Goal: Task Accomplishment & Management: Use online tool/utility

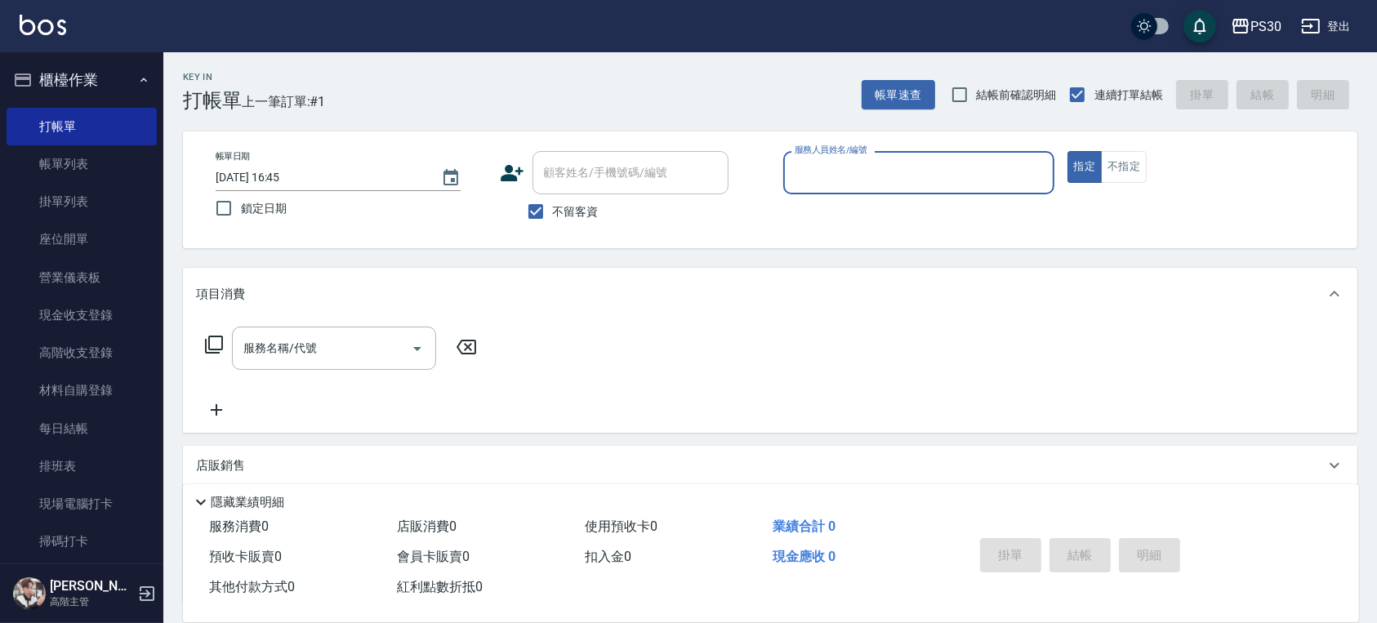
click at [991, 168] on input "服務人員姓名/編號" at bounding box center [919, 172] width 256 height 29
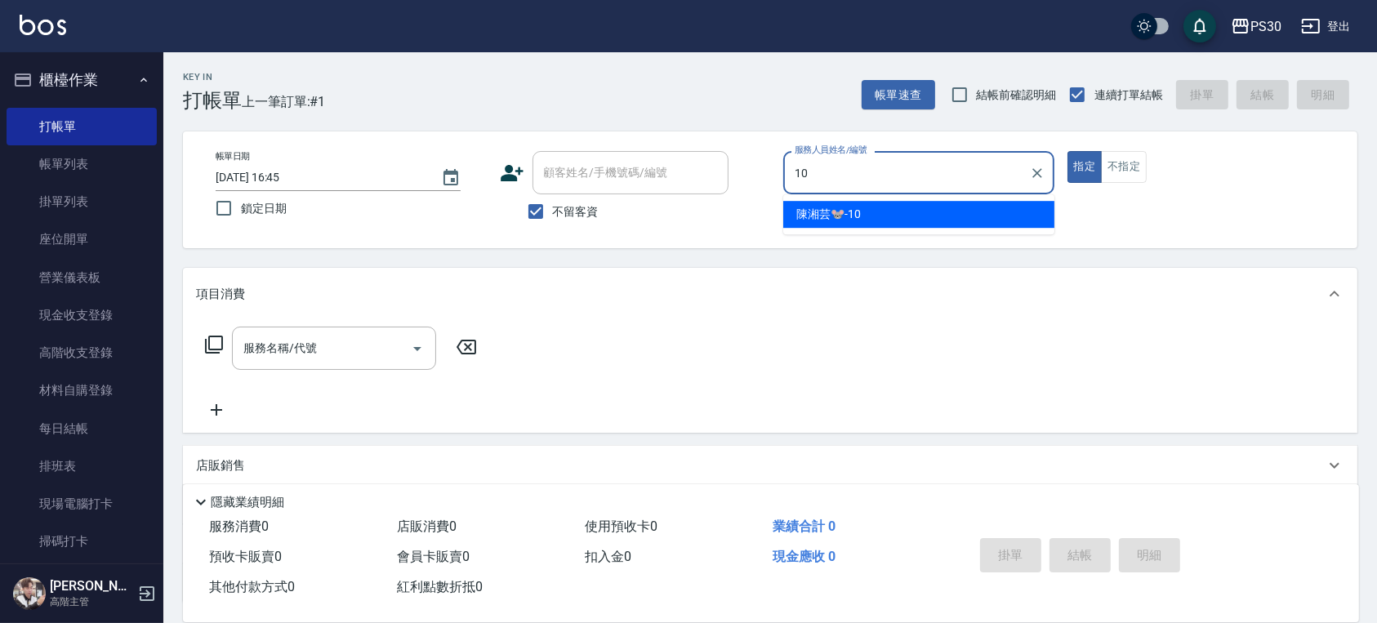
type input "[PERSON_NAME]🐭-10"
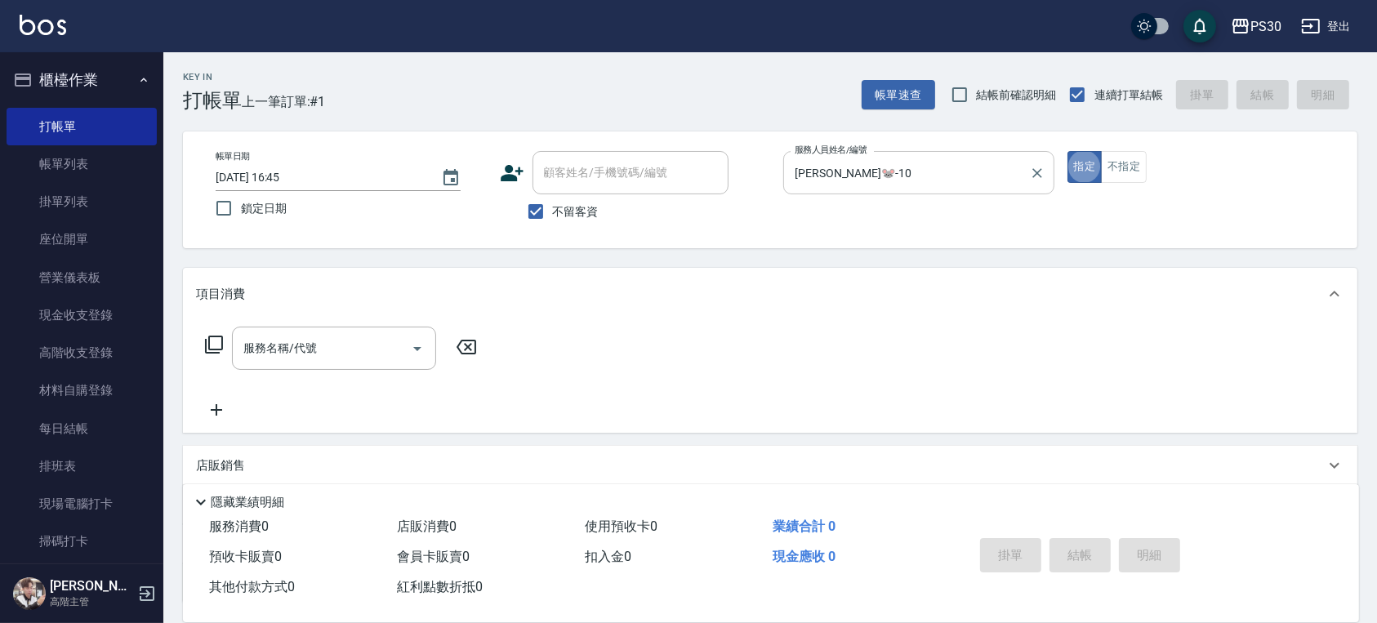
type button "true"
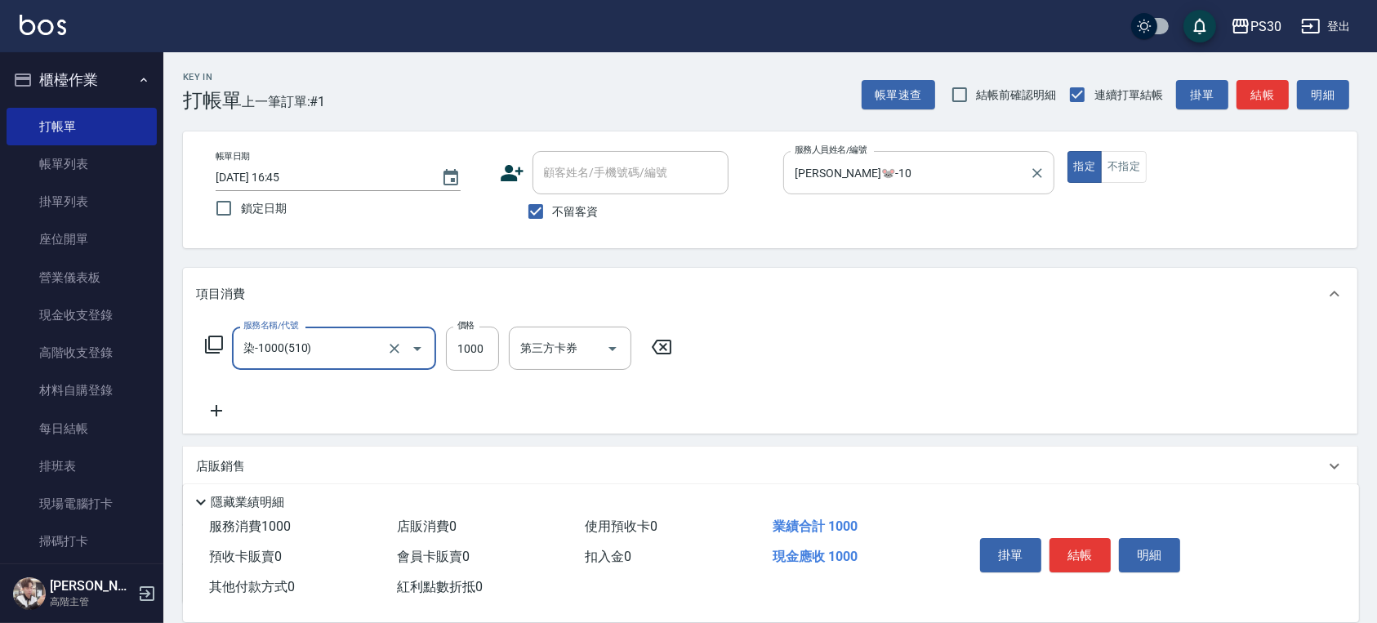
type input "染-1000(510)"
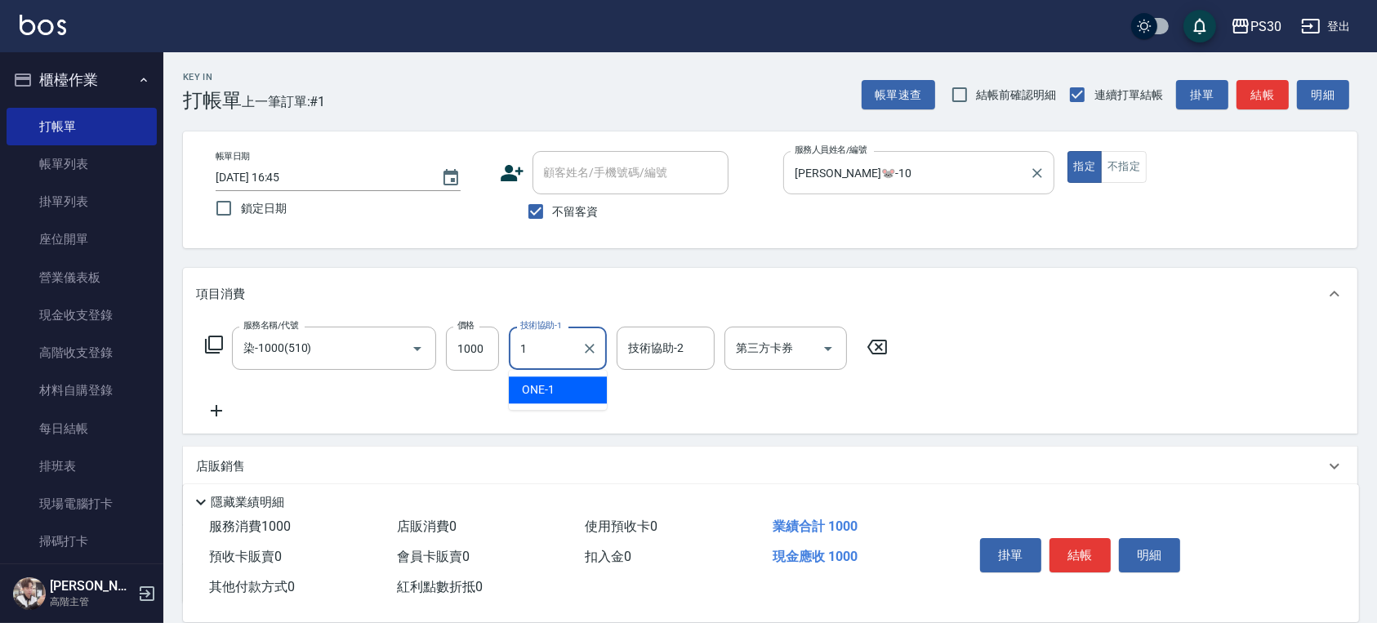
type input "1"
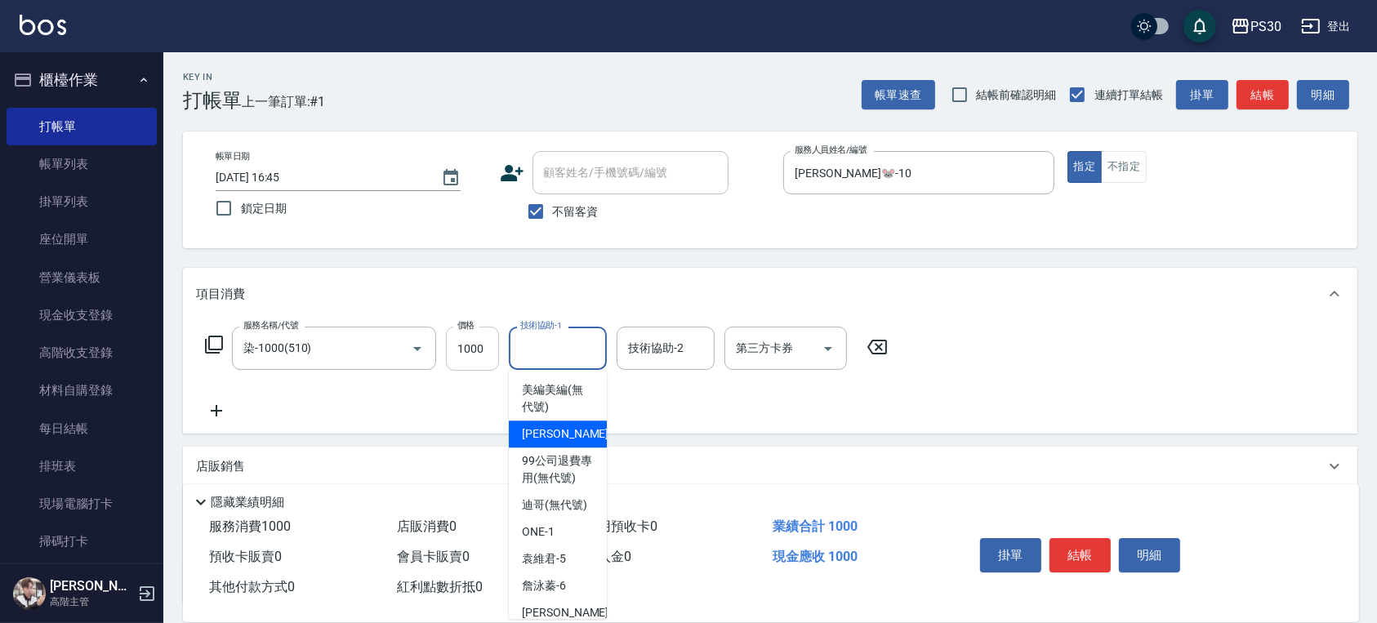
click at [470, 348] on input "1000" at bounding box center [472, 349] width 53 height 44
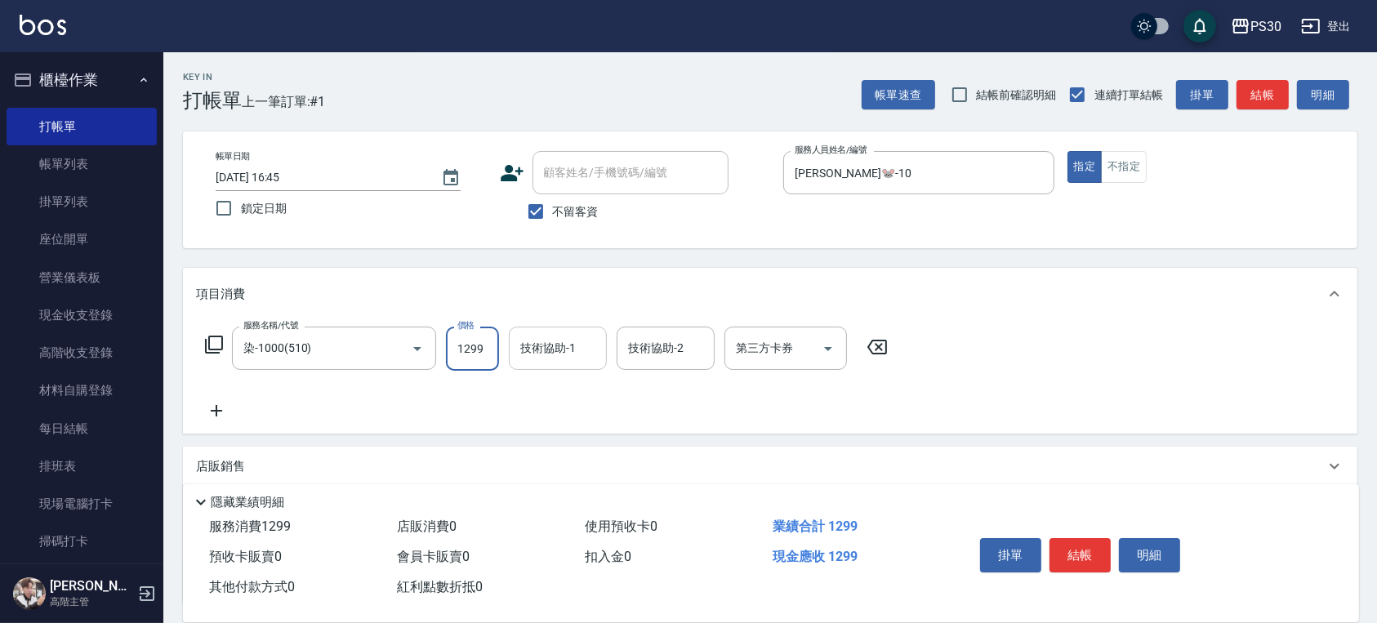
type input "1299"
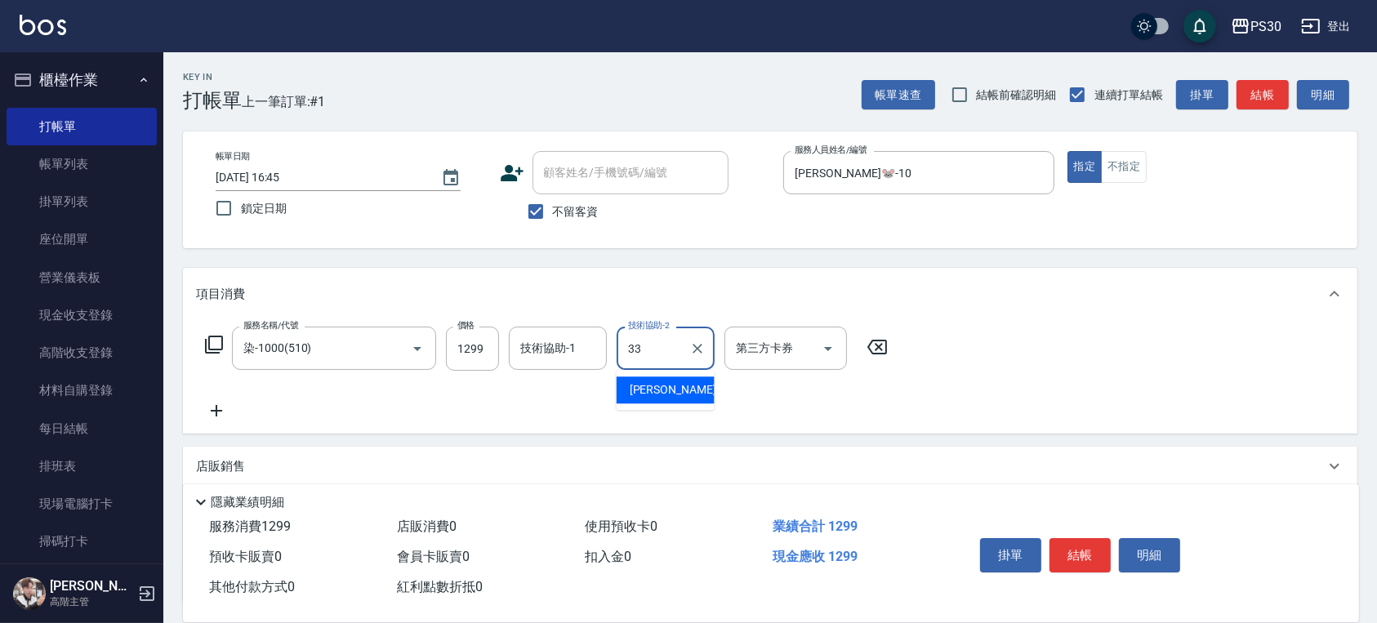
type input "[PERSON_NAME]-33"
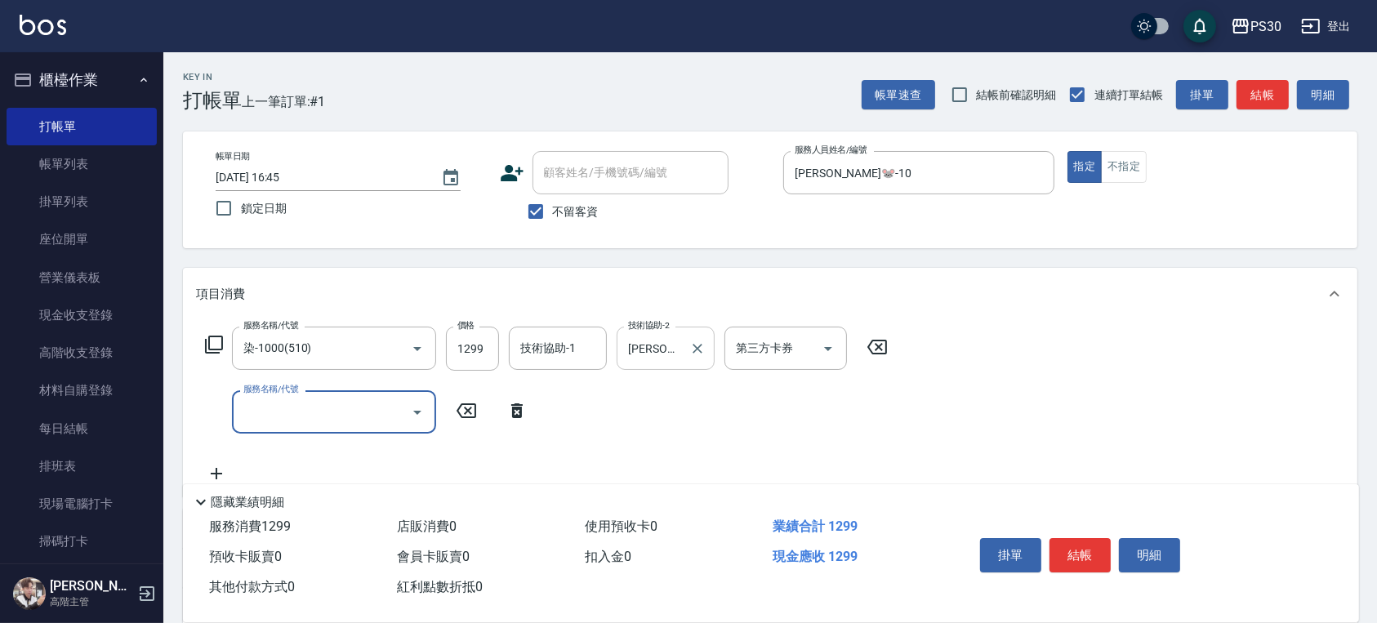
type input "1"
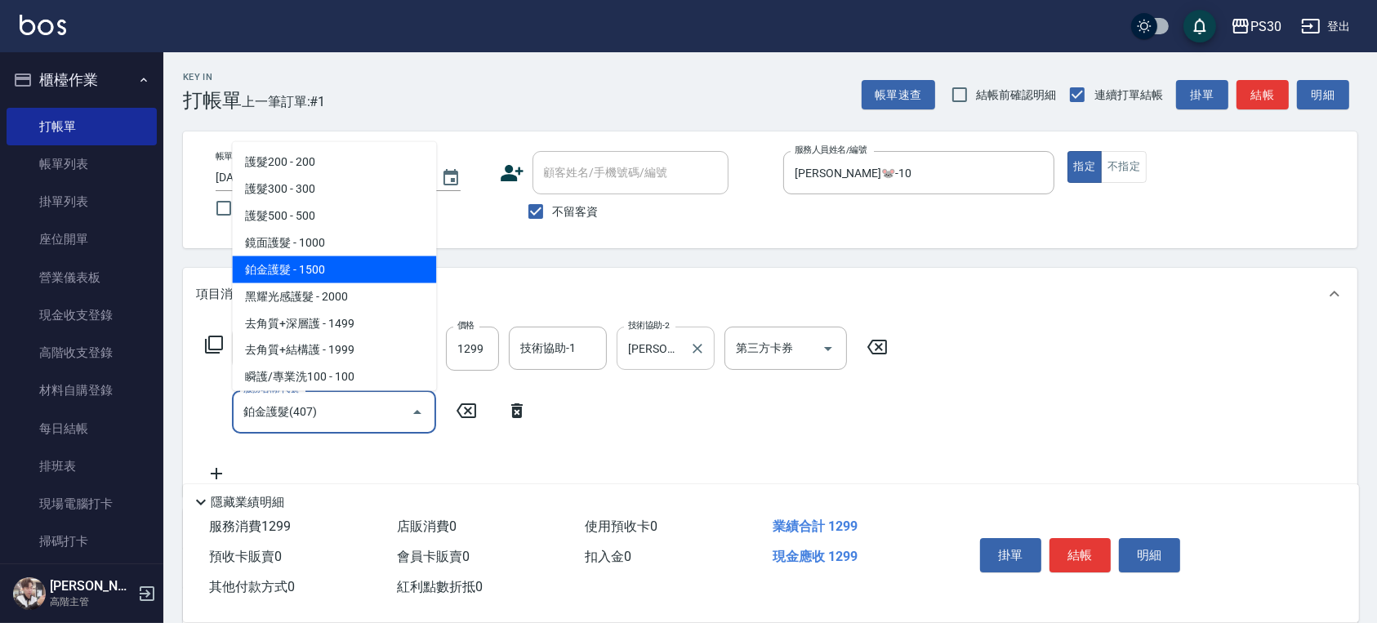
type input "鉑金護髮(407)"
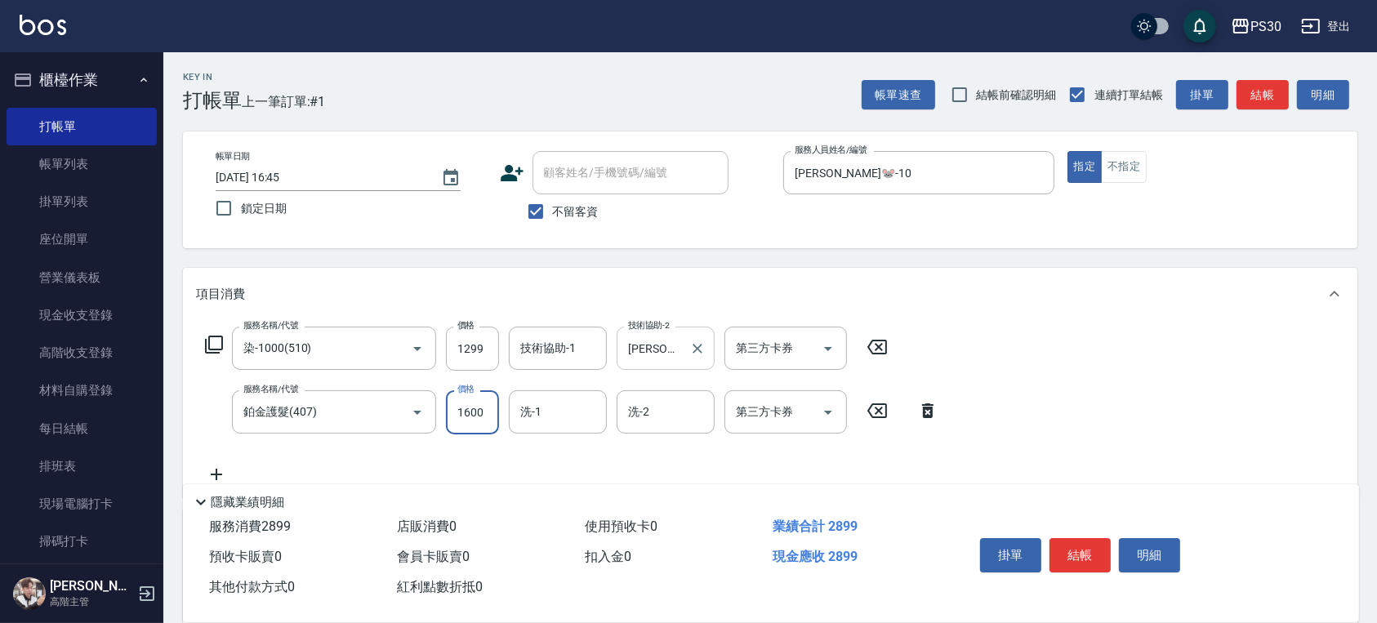
type input "1600"
type input "[PERSON_NAME]-33"
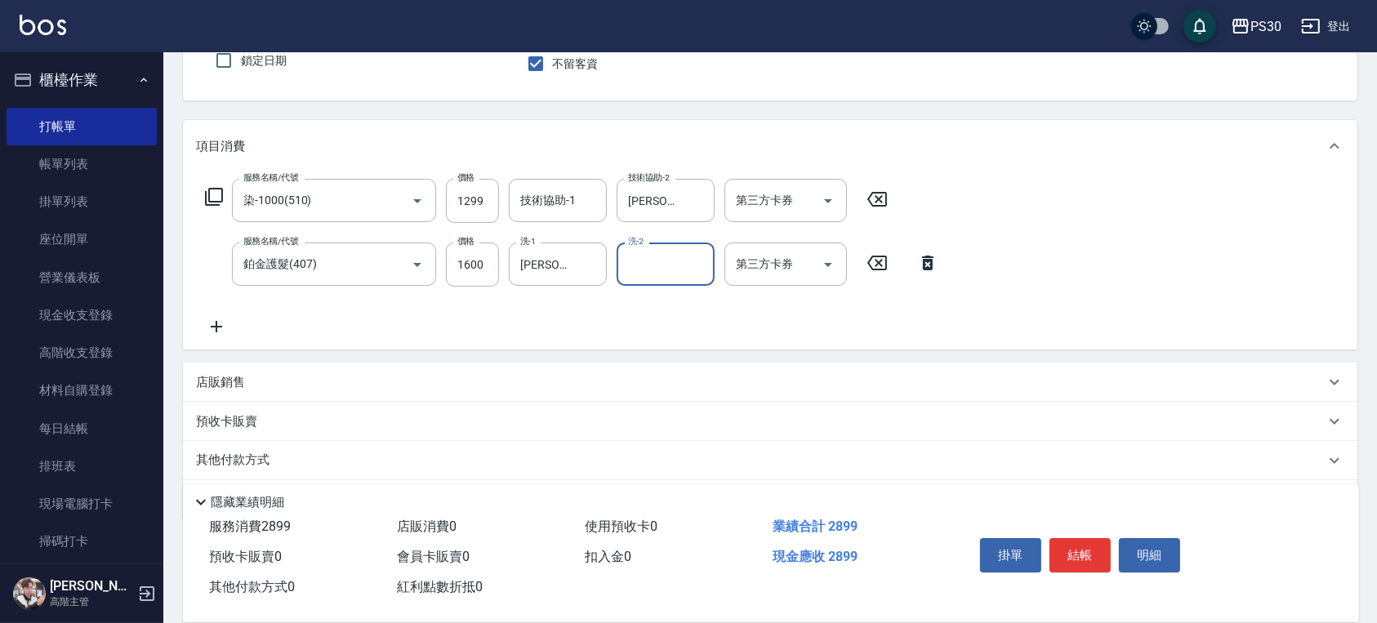
scroll to position [198, 0]
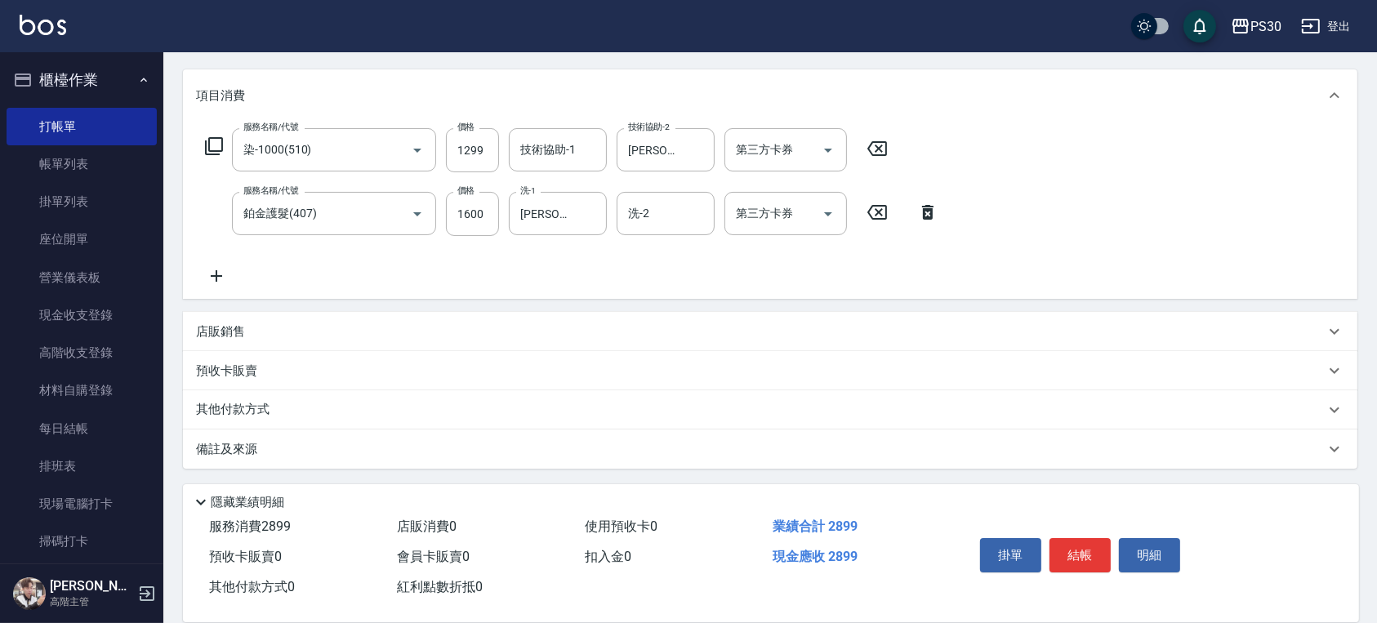
click at [204, 335] on p "店販銷售" at bounding box center [220, 331] width 49 height 17
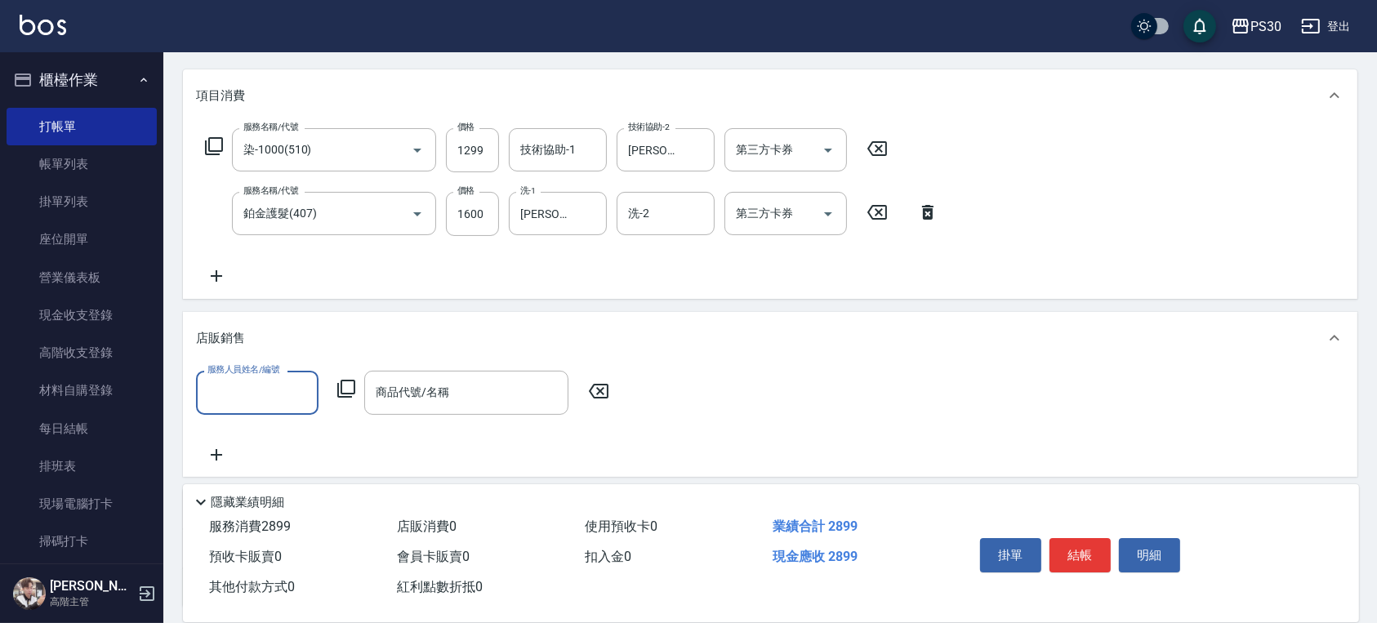
scroll to position [0, 0]
type input "[PERSON_NAME]🐭-10"
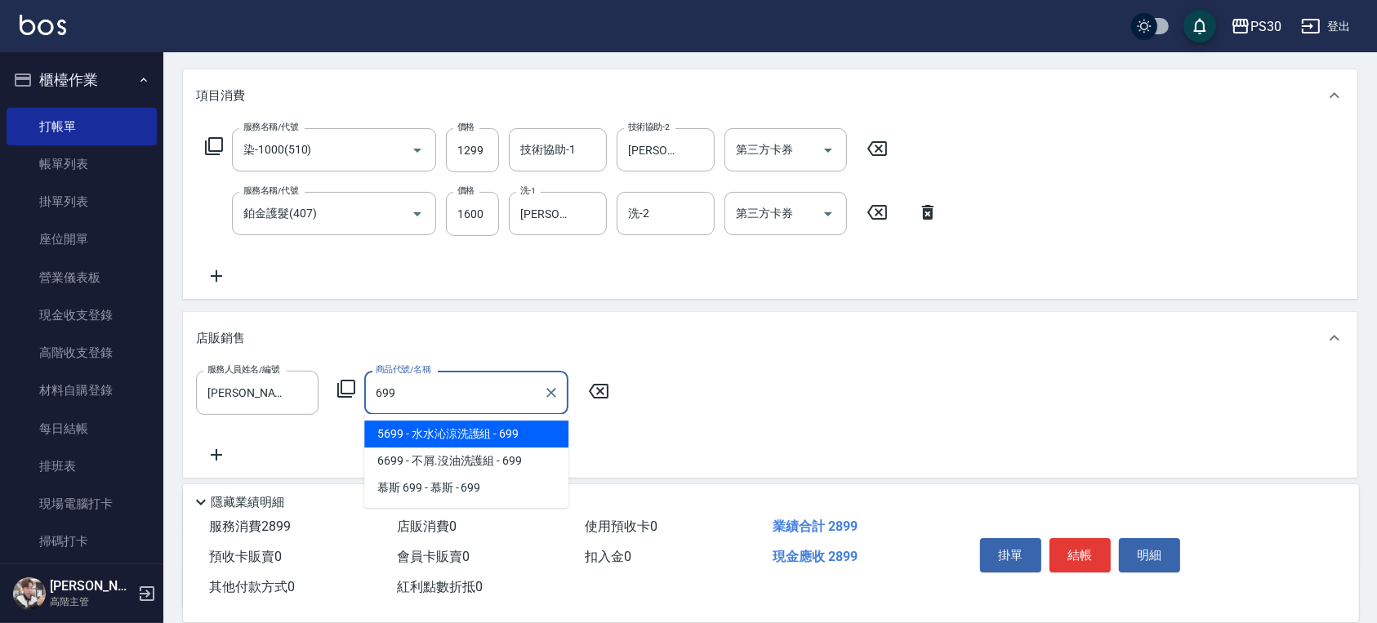
type input "[PERSON_NAME]涼洗護組"
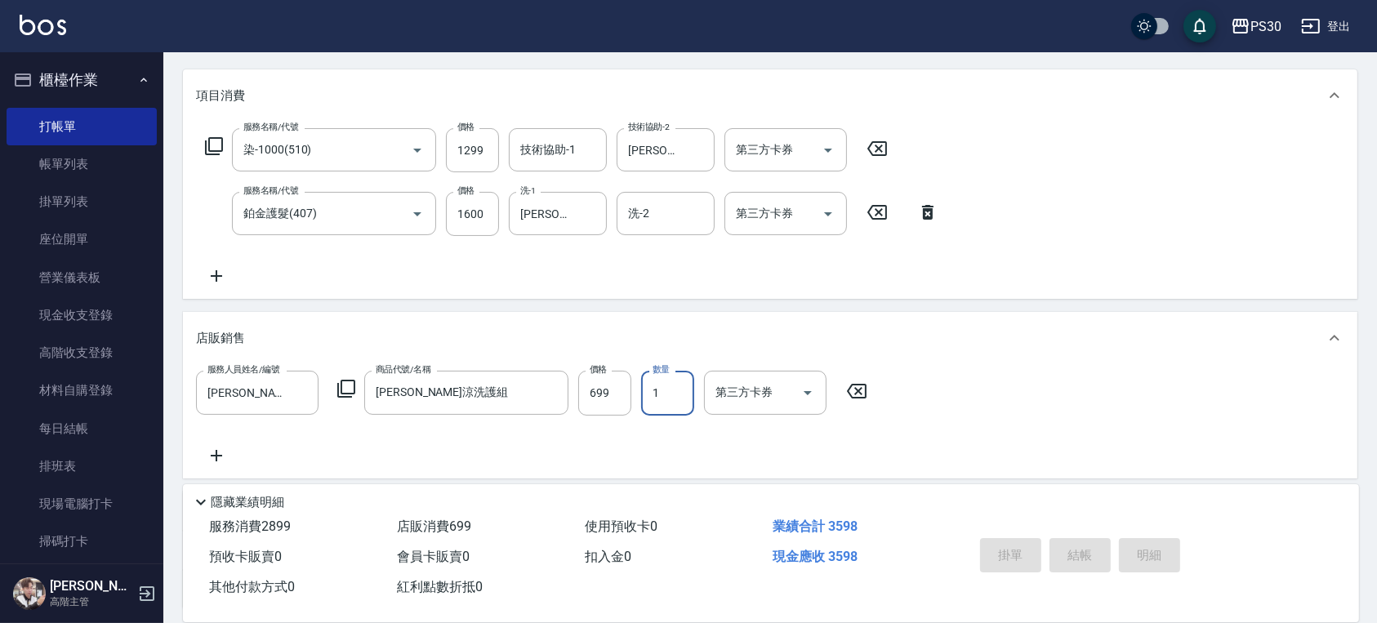
type input "[DATE] 17:28"
